Goal: Task Accomplishment & Management: Manage account settings

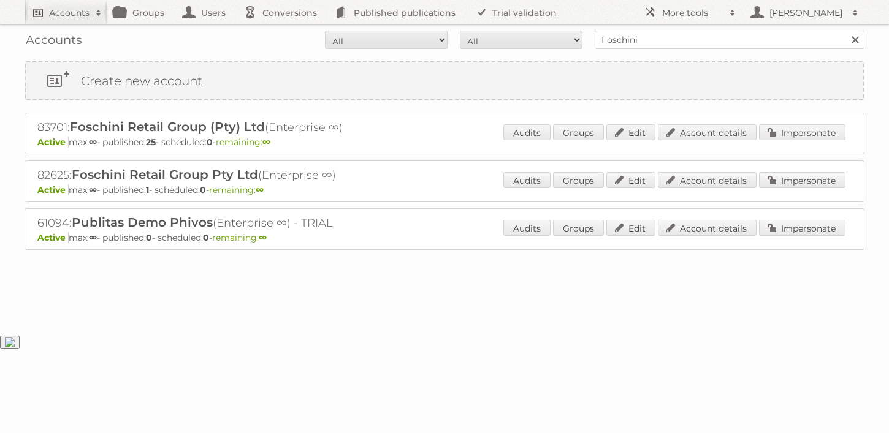
click at [72, 14] on h2 "Accounts" at bounding box center [69, 13] width 40 height 12
type input"] "JUMBO"
click at [283, 31] on input "Search" at bounding box center [292, 40] width 18 height 18
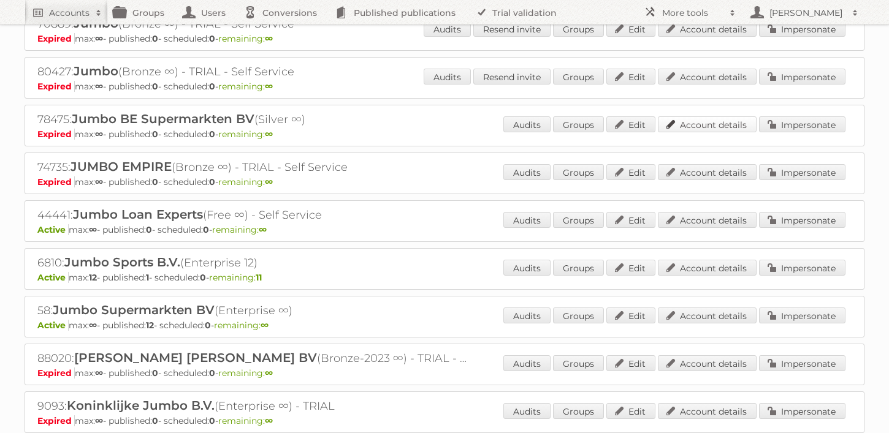
scroll to position [347, 0]
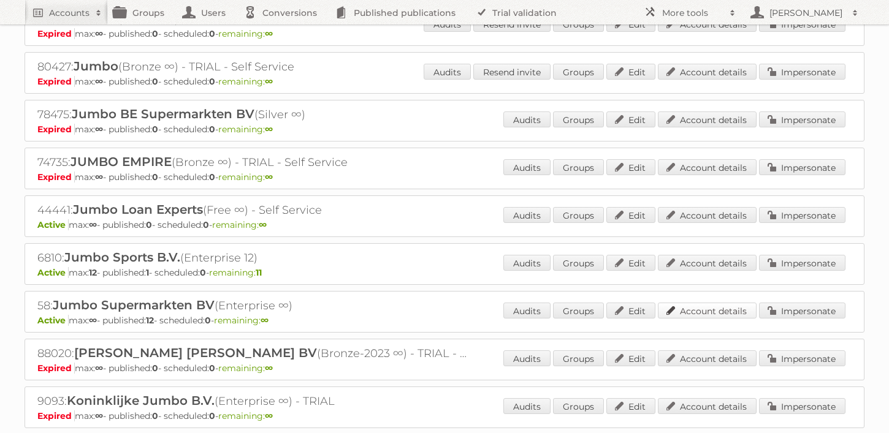
click at [713, 309] on link "Account details" at bounding box center [707, 311] width 99 height 16
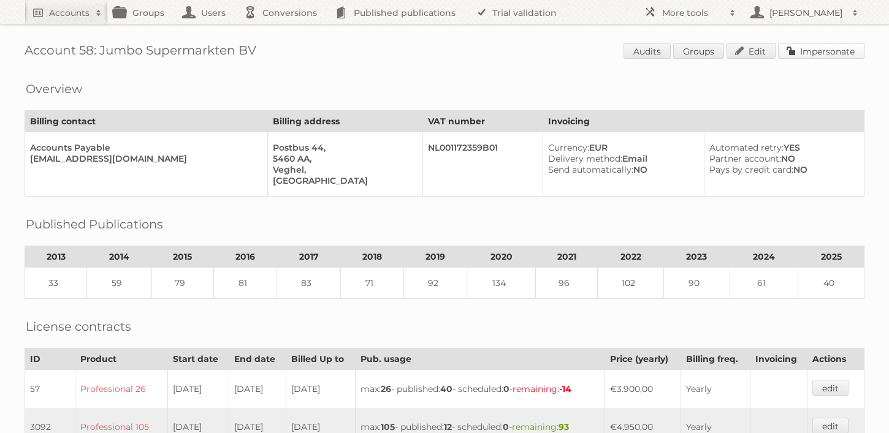
click at [815, 58] on link "Impersonate" at bounding box center [821, 51] width 86 height 16
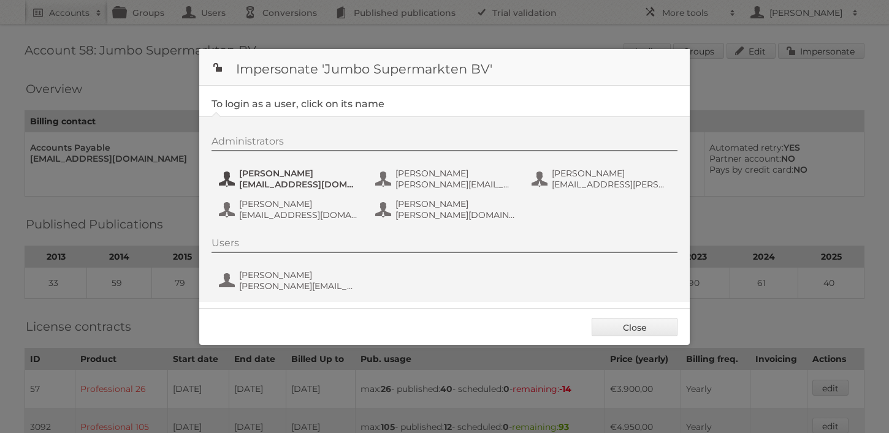
click at [321, 172] on span "[PERSON_NAME]" at bounding box center [298, 173] width 119 height 11
